Goal: Task Accomplishment & Management: Use online tool/utility

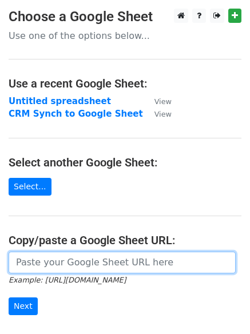
drag, startPoint x: 0, startPoint y: 0, endPoint x: 68, endPoint y: 265, distance: 273.7
click at [68, 265] on input "url" at bounding box center [122, 262] width 227 height 22
paste input "[URL][DOMAIN_NAME]"
type input "[URL][DOMAIN_NAME]"
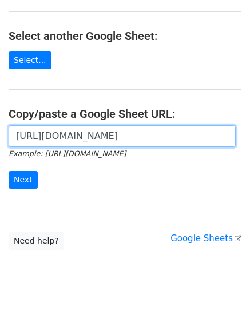
scroll to position [134, 0]
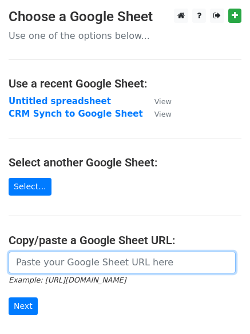
click at [37, 260] on input "url" at bounding box center [122, 262] width 227 height 22
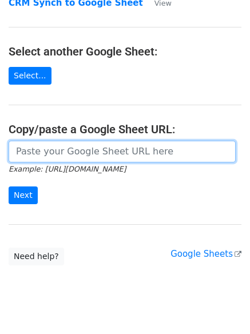
scroll to position [134, 0]
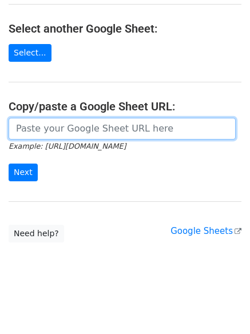
paste input "[URL][DOMAIN_NAME]"
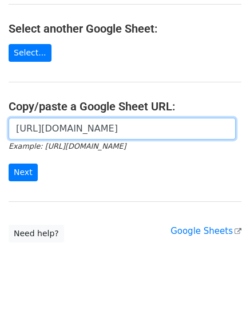
scroll to position [0, 248]
type input "[URL][DOMAIN_NAME]"
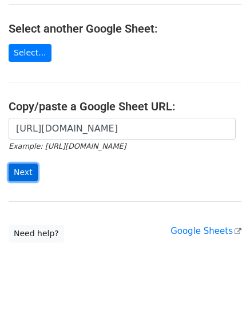
scroll to position [0, 0]
click at [26, 172] on input "Next" at bounding box center [23, 172] width 29 height 18
